Goal: Task Accomplishment & Management: Manage account settings

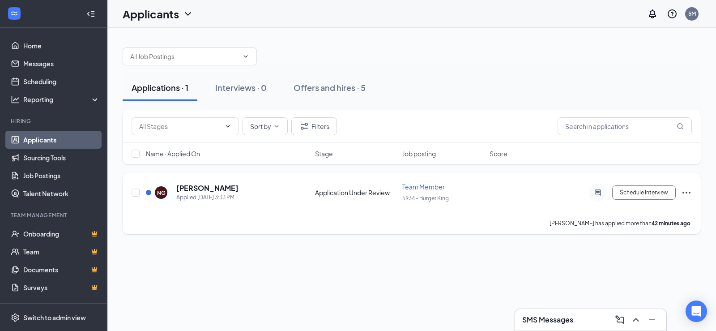
click at [685, 192] on icon "Ellipses" at bounding box center [686, 192] width 11 height 11
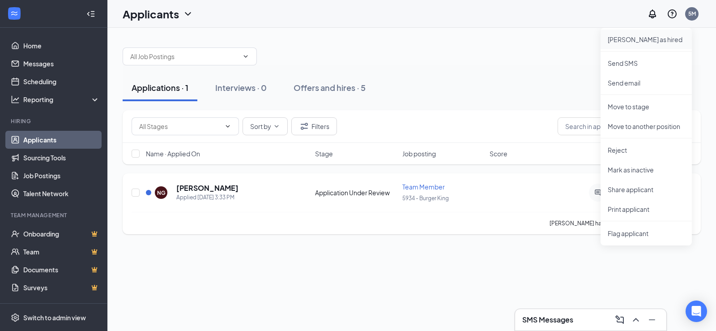
click at [638, 35] on p "[PERSON_NAME] as hired" at bounding box center [646, 39] width 77 height 9
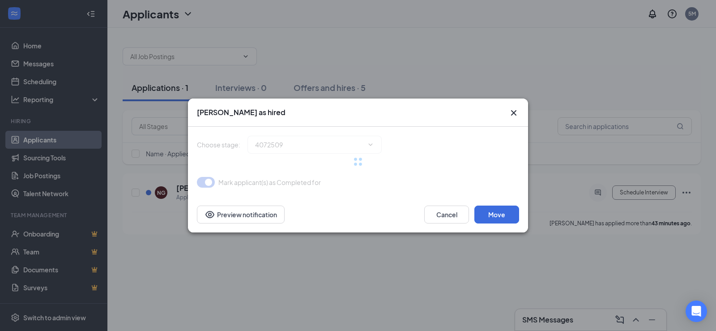
type input "Hiring Complete (final stage)"
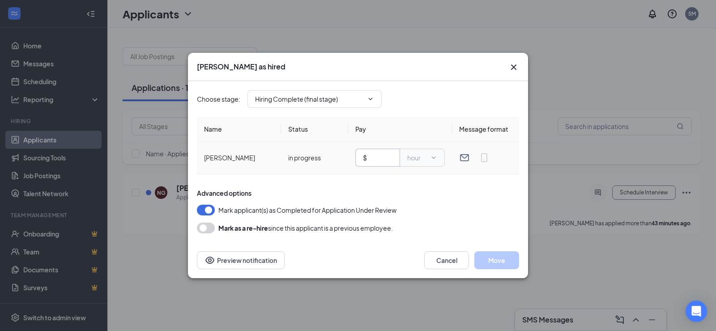
click at [373, 156] on input "text" at bounding box center [381, 158] width 24 height 10
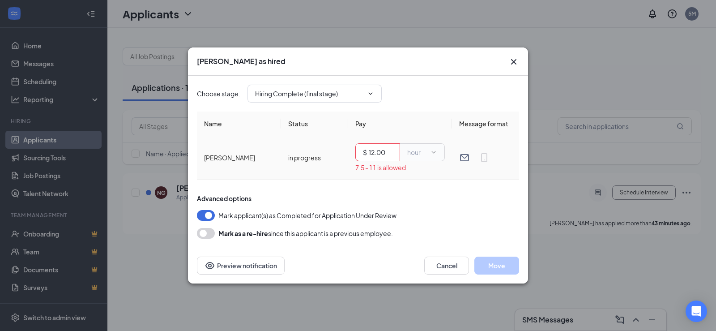
click at [397, 176] on td "$ 12.00 hour 7.5 - 11 is allowed" at bounding box center [400, 157] width 104 height 43
click at [419, 157] on span "hour" at bounding box center [422, 152] width 45 height 18
click at [392, 148] on input "12.00" at bounding box center [381, 152] width 24 height 10
type input "1"
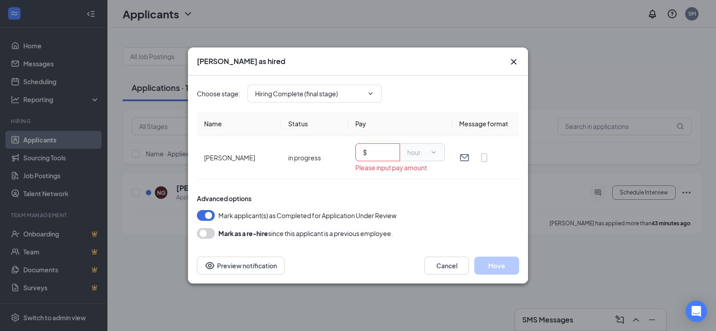
click at [461, 217] on div "Mark applicant(s) as Completed for Application Under Review" at bounding box center [358, 215] width 322 height 11
click at [450, 265] on button "Cancel" at bounding box center [446, 266] width 45 height 18
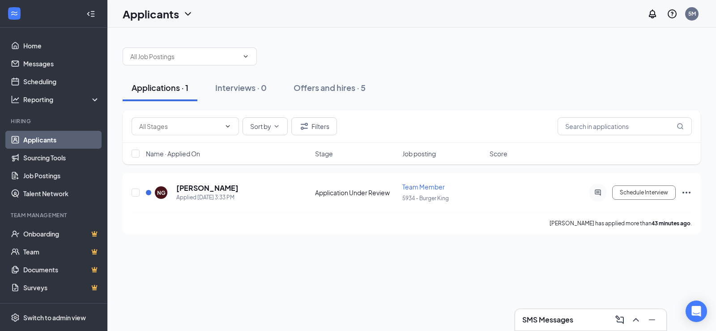
click at [406, 259] on div "Applications · 1 Interviews · 0 Offers and hires · 5 Sort by Filters Name · App…" at bounding box center [411, 179] width 609 height 303
click at [688, 191] on icon "Ellipses" at bounding box center [686, 192] width 11 height 11
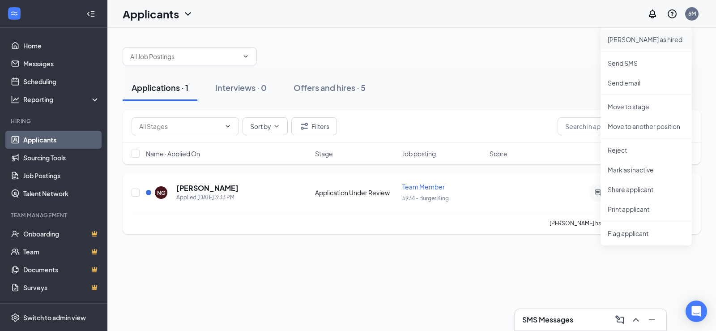
click at [626, 40] on p "[PERSON_NAME] as hired" at bounding box center [646, 39] width 77 height 9
type input "Hiring Complete (final stage)"
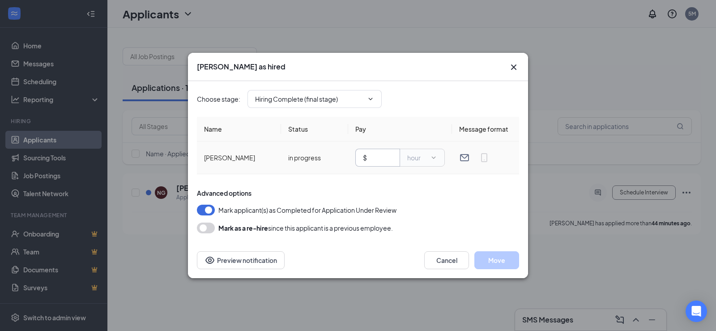
click at [379, 154] on input "text" at bounding box center [381, 158] width 24 height 10
type input "1"
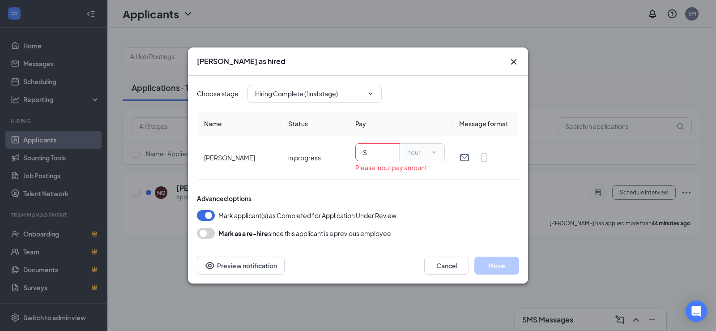
click at [517, 63] on icon "Cross" at bounding box center [514, 61] width 11 height 11
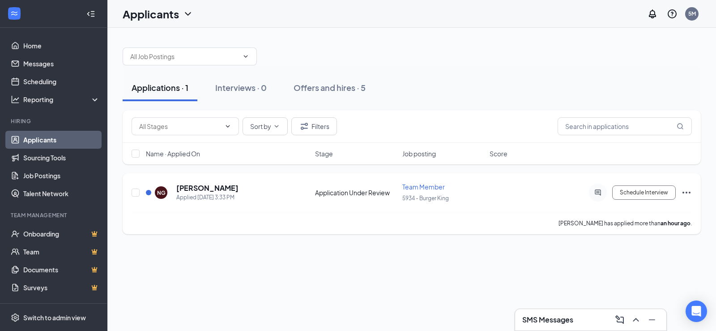
drag, startPoint x: 686, startPoint y: 188, endPoint x: 685, endPoint y: 193, distance: 4.9
click at [686, 189] on icon "Ellipses" at bounding box center [686, 192] width 11 height 11
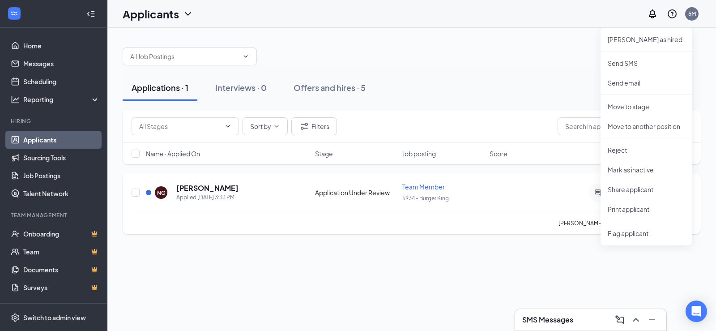
click at [528, 206] on div "NG [PERSON_NAME] Applied [DATE] 3:33 PM Application Under Review Team Member 59…" at bounding box center [412, 197] width 561 height 30
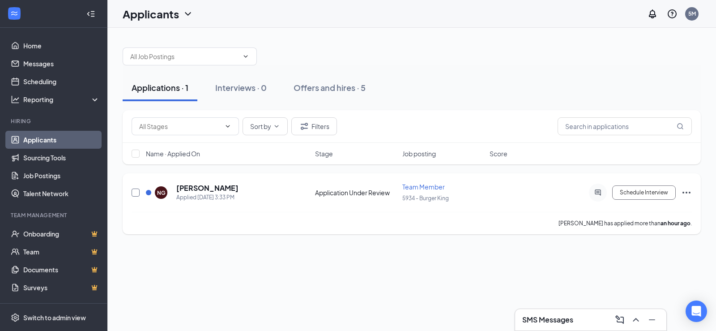
click at [135, 192] on input "checkbox" at bounding box center [136, 193] width 8 height 8
checkbox input "true"
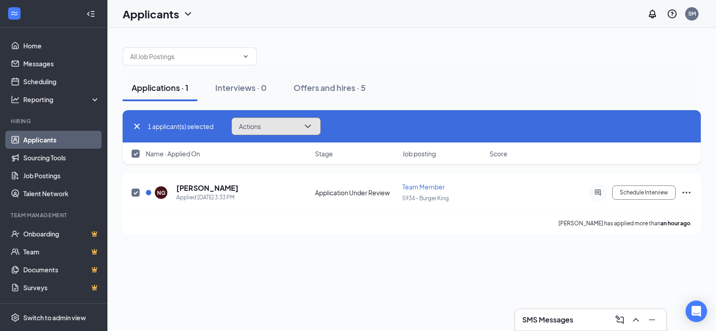
click at [305, 124] on icon "ChevronDown" at bounding box center [308, 126] width 11 height 11
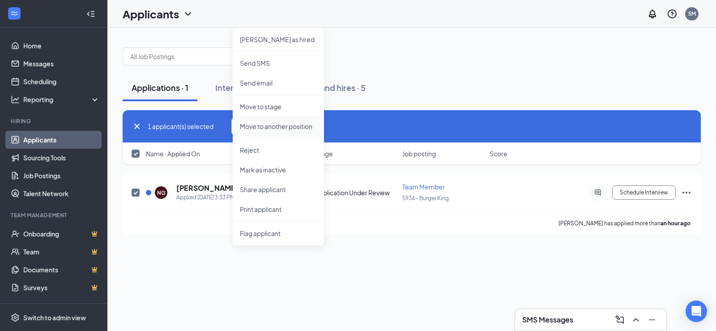
click at [295, 129] on p "Move to another position" at bounding box center [278, 126] width 77 height 9
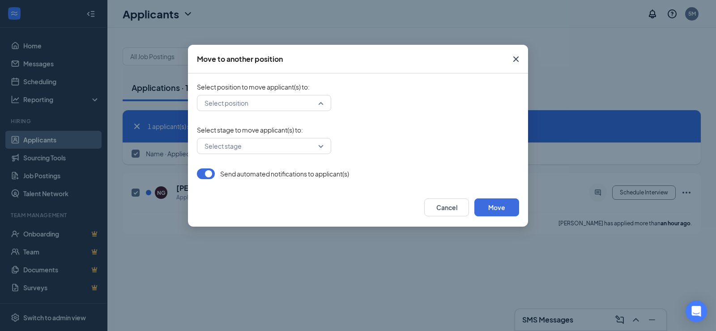
click at [259, 99] on input "search" at bounding box center [260, 102] width 117 height 15
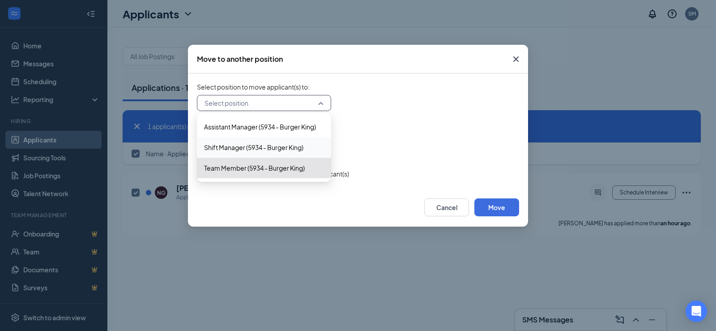
click at [249, 146] on span "Shift Manager (5934 - Burger King)" at bounding box center [253, 147] width 99 height 10
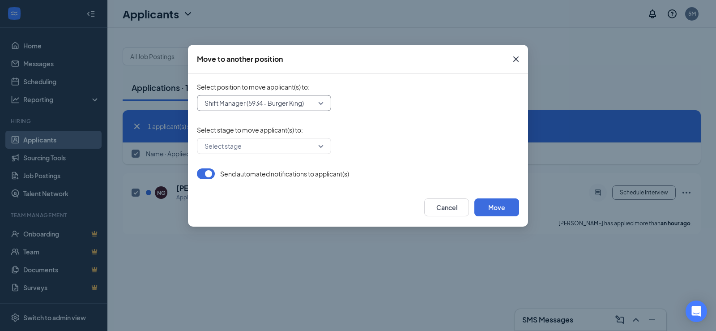
click at [276, 148] on input "search" at bounding box center [260, 145] width 117 height 15
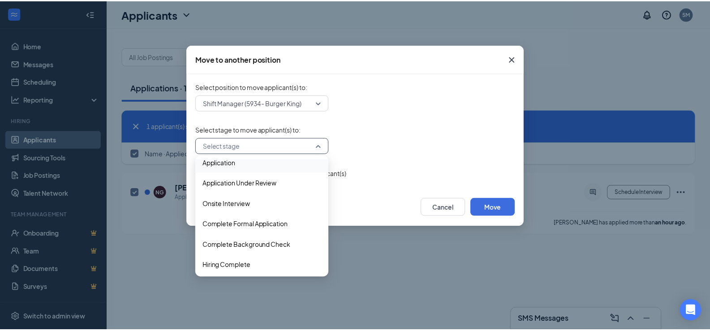
scroll to position [9, 0]
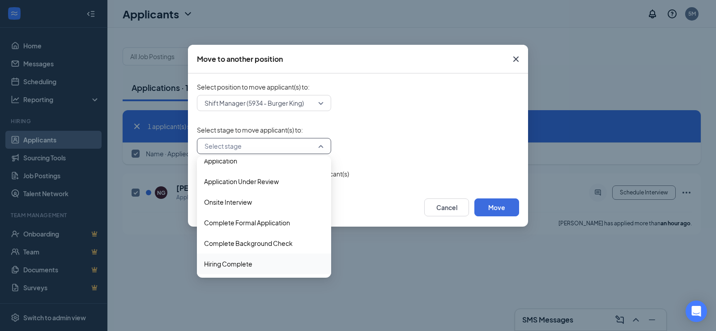
click at [233, 263] on span "Hiring Complete" at bounding box center [228, 264] width 48 height 10
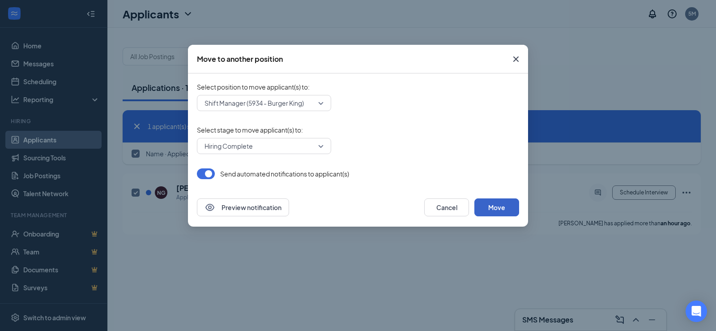
click at [493, 211] on button "Move" at bounding box center [497, 207] width 45 height 18
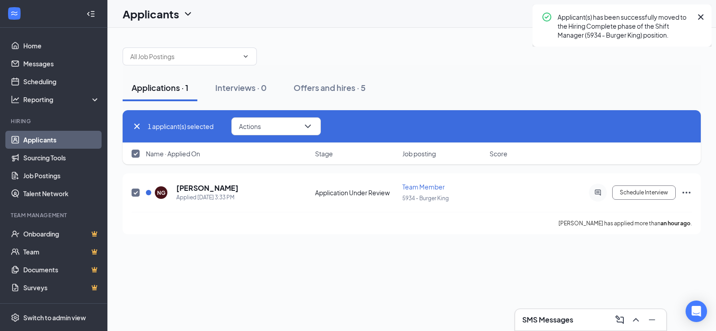
checkbox input "false"
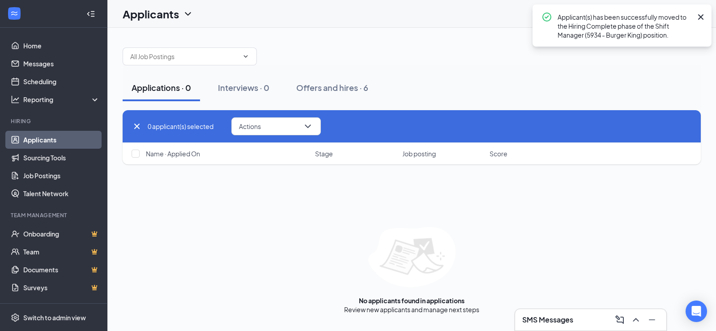
click at [52, 139] on link "Applicants" at bounding box center [61, 140] width 77 height 18
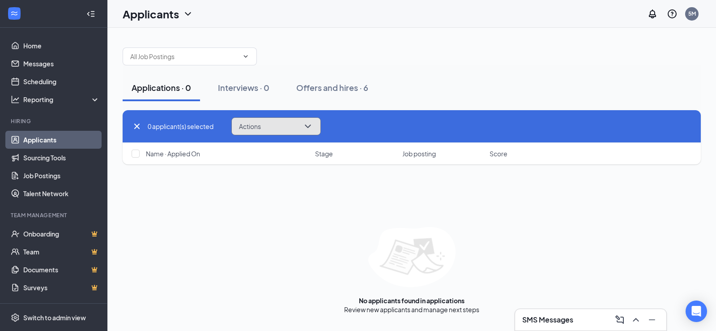
click at [282, 122] on button "Actions" at bounding box center [276, 126] width 90 height 18
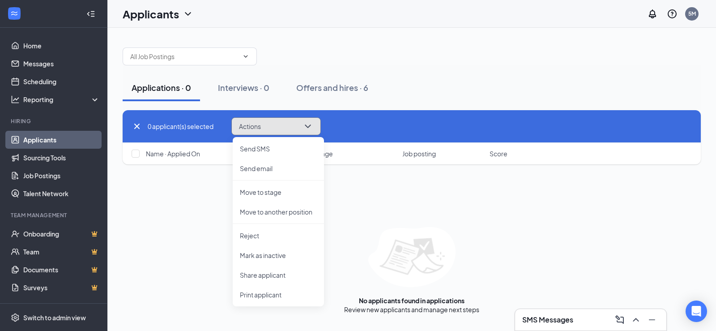
click at [282, 122] on button "Actions" at bounding box center [276, 126] width 90 height 18
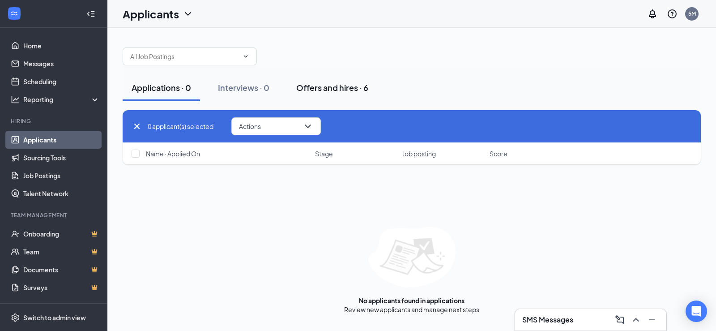
click at [326, 88] on div "Offers and hires · 6" at bounding box center [332, 87] width 72 height 11
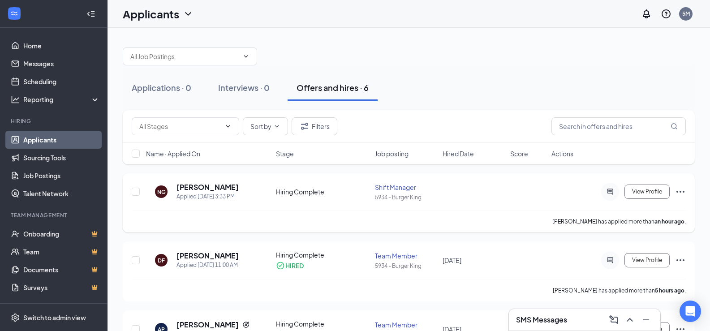
click at [681, 191] on icon "Ellipses" at bounding box center [680, 191] width 11 height 11
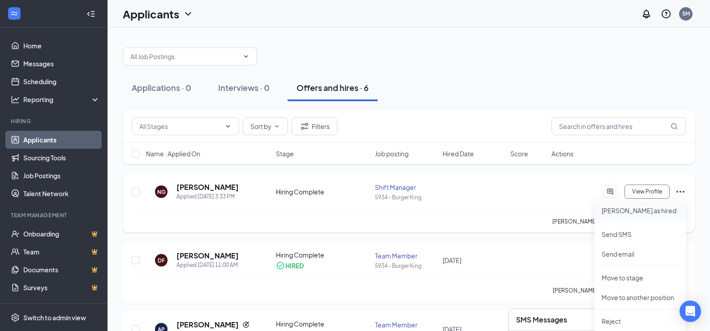
click at [619, 212] on p "[PERSON_NAME] as hired" at bounding box center [639, 210] width 77 height 9
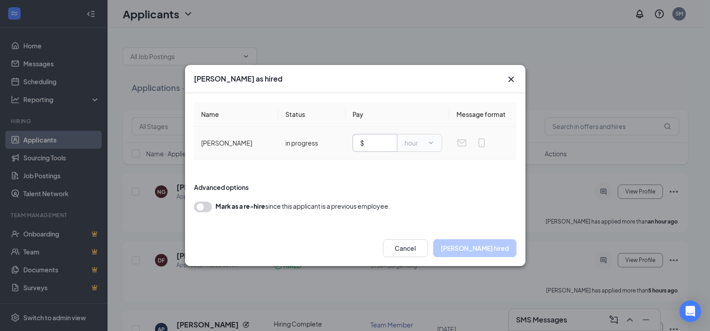
click at [382, 143] on input "text" at bounding box center [378, 143] width 24 height 10
type input "12"
click at [485, 244] on button "[PERSON_NAME] hired" at bounding box center [474, 248] width 83 height 18
